Goal: Information Seeking & Learning: Learn about a topic

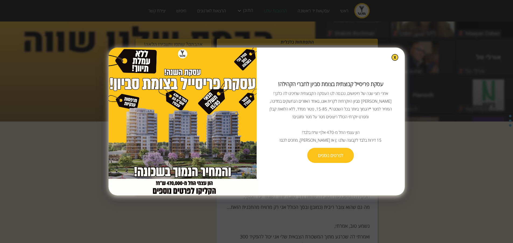
click at [328, 161] on link "לפרטים נוספים" at bounding box center [330, 155] width 47 height 15
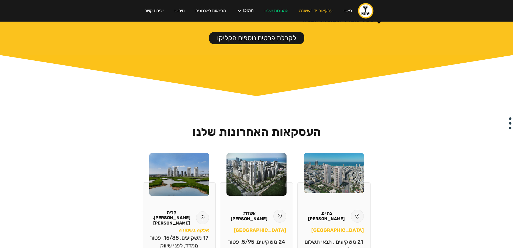
scroll to position [539, 0]
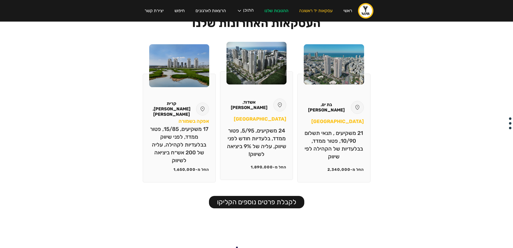
click at [271, 98] on div "אשדוד, [PERSON_NAME]" at bounding box center [257, 104] width 60 height 13
click at [263, 127] on p "24 משקיעים, 5/95, פטור ממדד, בלעדיות חודש לפני שיווק, עליה של 9% ביציאה לשיווק!" at bounding box center [257, 142] width 60 height 31
click at [259, 120] on div "אשדוד, [PERSON_NAME] פארק 24 משקיעים, 5/95, פטור ממדד, בלעדיות חודש לפני שיווק,…" at bounding box center [256, 125] width 73 height 109
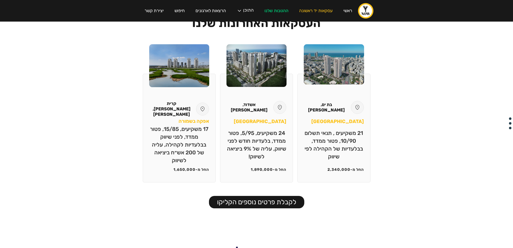
click at [264, 196] on link "לקבלת פרטים נוספים הקליקו" at bounding box center [256, 202] width 95 height 12
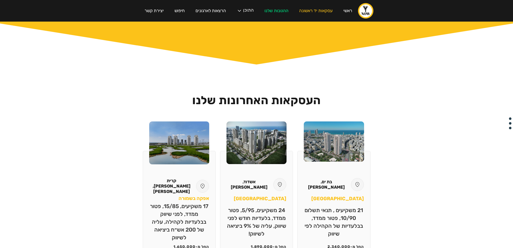
scroll to position [451, 0]
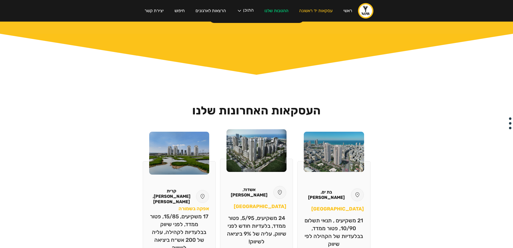
click at [266, 186] on div "אשדוד, [PERSON_NAME]" at bounding box center [257, 192] width 60 height 13
click at [281, 186] on div at bounding box center [279, 192] width 13 height 13
click at [266, 129] on img at bounding box center [257, 150] width 60 height 43
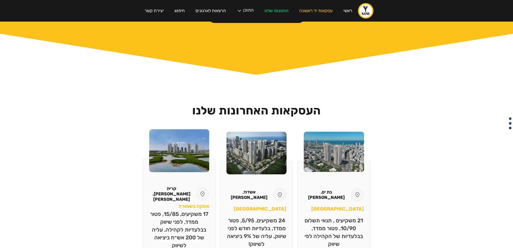
click at [195, 129] on img at bounding box center [179, 150] width 60 height 43
click at [188, 158] on div "קרית [PERSON_NAME], [PERSON_NAME] בשמורה 17 משקיעים, 15/85, פטור ממדד, לפני שיו…" at bounding box center [179, 212] width 73 height 109
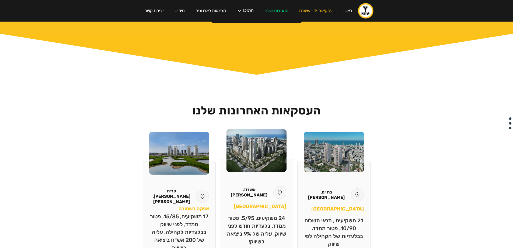
drag, startPoint x: 197, startPoint y: 157, endPoint x: 275, endPoint y: 171, distance: 79.7
click at [275, 202] on h3 "[GEOGRAPHIC_DATA]" at bounding box center [260, 206] width 53 height 8
click at [276, 202] on h3 "[GEOGRAPHIC_DATA]" at bounding box center [260, 206] width 53 height 8
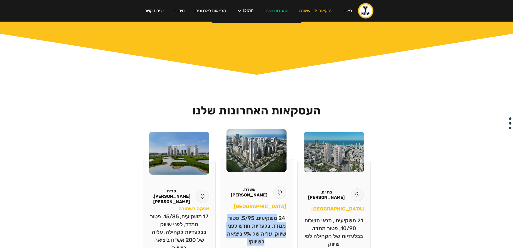
drag, startPoint x: 276, startPoint y: 175, endPoint x: 249, endPoint y: 193, distance: 32.3
click at [246, 215] on div "אשדוד, [PERSON_NAME] פארק 24 משקיעים, 5/95, פטור ממדד, בלעדיות חודש לפני שיווק,…" at bounding box center [256, 212] width 73 height 109
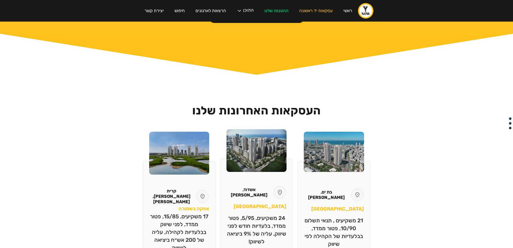
drag, startPoint x: 261, startPoint y: 168, endPoint x: 261, endPoint y: 162, distance: 5.7
click at [261, 167] on div "אשדוד, [PERSON_NAME] פארק 24 משקיעים, 5/95, פטור ממדד, בלעדיות חודש לפני שיווק,…" at bounding box center [256, 212] width 73 height 109
click at [256, 214] on p "24 משקיעים, 5/95, פטור ממדד, בלעדיות חודש לפני שיווק, עליה של 9% ביציאה לשיווק!" at bounding box center [257, 229] width 60 height 31
click at [246, 166] on div "אשדוד, [PERSON_NAME] פארק 24 משקיעים, 5/95, פטור ממדד, בלעדיות חודש לפני שיווק,…" at bounding box center [256, 212] width 73 height 109
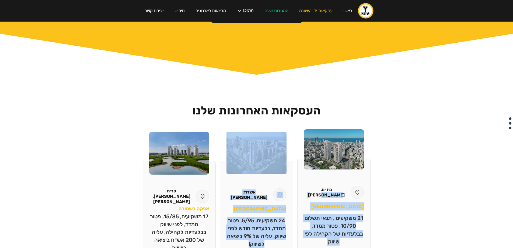
drag, startPoint x: 243, startPoint y: 209, endPoint x: 298, endPoint y: 136, distance: 91.4
click at [298, 136] on div "בת ים, [PERSON_NAME][GEOGRAPHIC_DATA] 21 משקיעים , תנאי תשלום 10/90, פטור ממדד,…" at bounding box center [257, 200] width 228 height 138
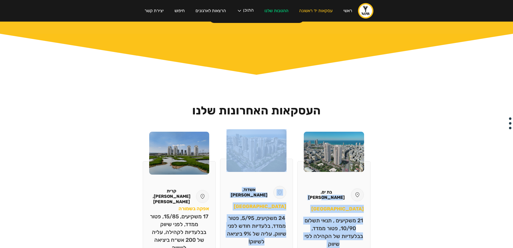
click at [273, 202] on h3 "[GEOGRAPHIC_DATA]" at bounding box center [260, 206] width 53 height 8
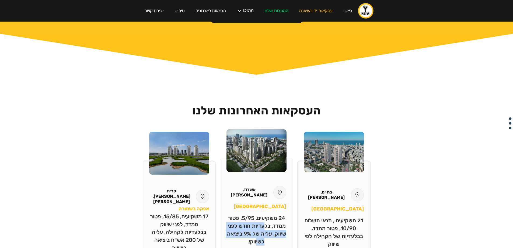
drag, startPoint x: 263, startPoint y: 194, endPoint x: 255, endPoint y: 207, distance: 15.3
click at [255, 214] on p "24 משקיעים, 5/95, פטור ממדד, בלעדיות חודש לפני שיווק, עליה של 9% ביציאה לשיווק!" at bounding box center [257, 229] width 60 height 31
click at [254, 207] on div "אשדוד, [PERSON_NAME] פארק 24 משקיעים, 5/95, פטור ממדד, בלעדיות חודש לפני שיווק,…" at bounding box center [256, 212] width 73 height 109
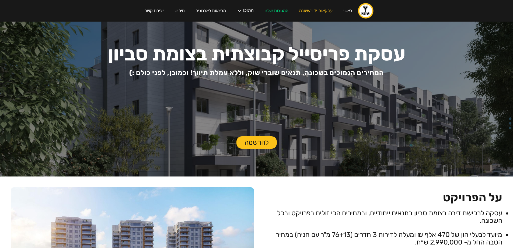
scroll to position [0, 0]
